Goal: Task Accomplishment & Management: Use online tool/utility

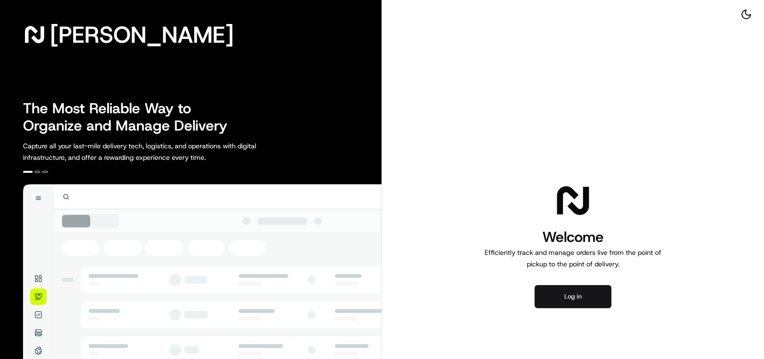
click at [560, 302] on button "Log in" at bounding box center [573, 296] width 77 height 23
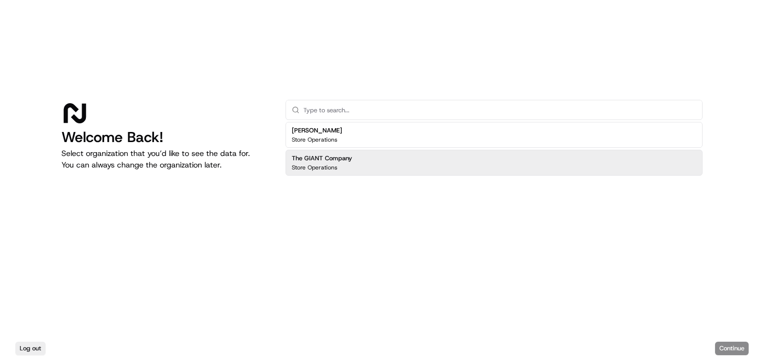
click at [341, 165] on div "Store Operations" at bounding box center [322, 168] width 60 height 8
click at [729, 347] on button "Continue" at bounding box center [732, 348] width 34 height 13
